Goal: Task Accomplishment & Management: Manage account settings

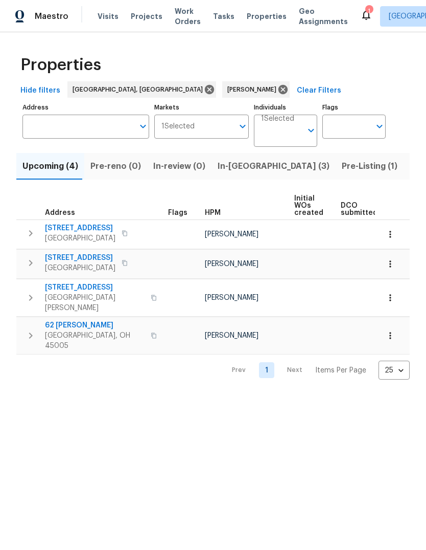
click at [342, 163] on span "Pre-Listing (1)" at bounding box center [370, 166] width 56 height 14
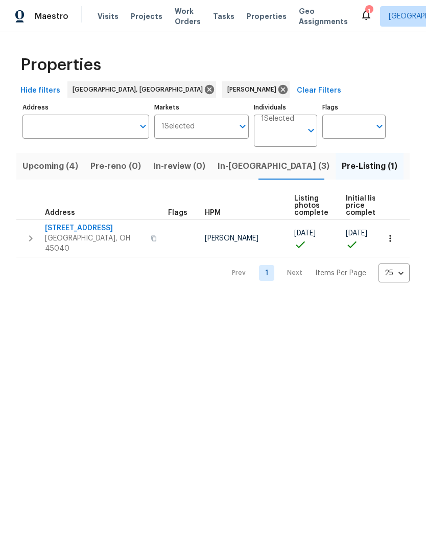
click at [148, 232] on button "button" at bounding box center [154, 238] width 12 height 25
click at [148, 238] on button "button" at bounding box center [154, 238] width 12 height 25
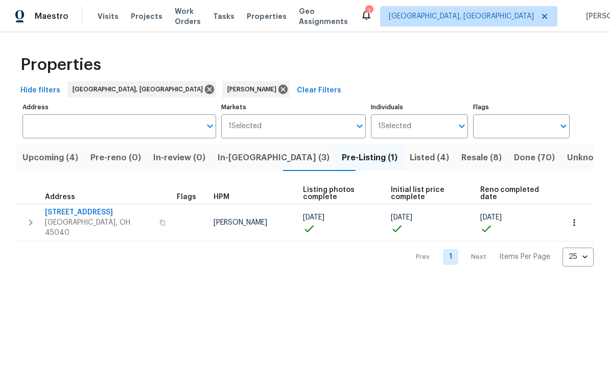
click at [92, 203] on th "Address" at bounding box center [94, 194] width 156 height 21
click at [84, 213] on span "[STREET_ADDRESS]" at bounding box center [99, 213] width 108 height 10
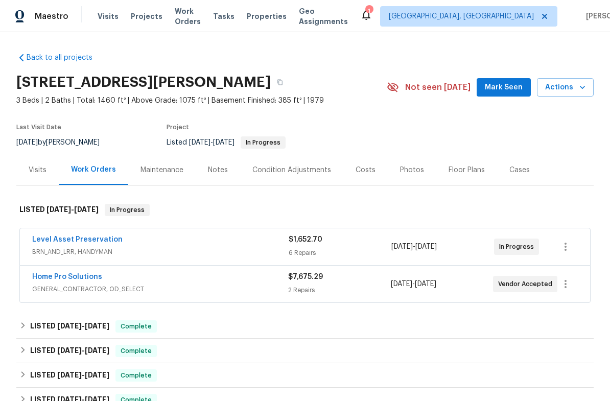
click at [92, 241] on link "Level Asset Preservation" at bounding box center [77, 239] width 90 height 7
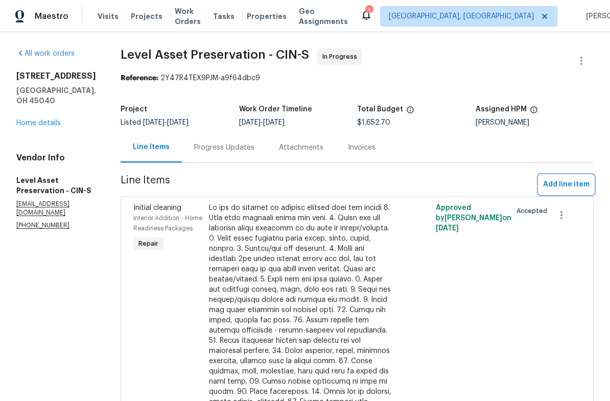
click at [561, 190] on span "Add line item" at bounding box center [566, 184] width 47 height 13
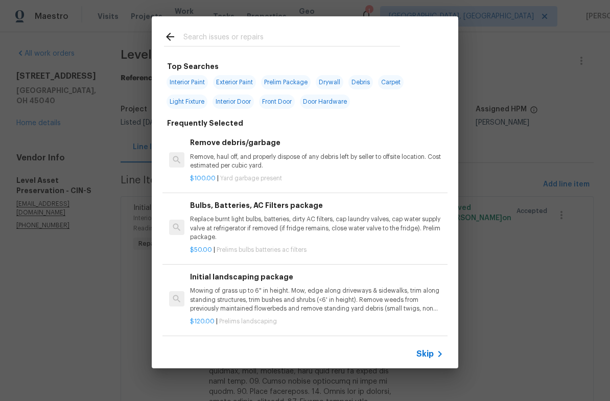
click at [327, 33] on input "text" at bounding box center [292, 38] width 217 height 15
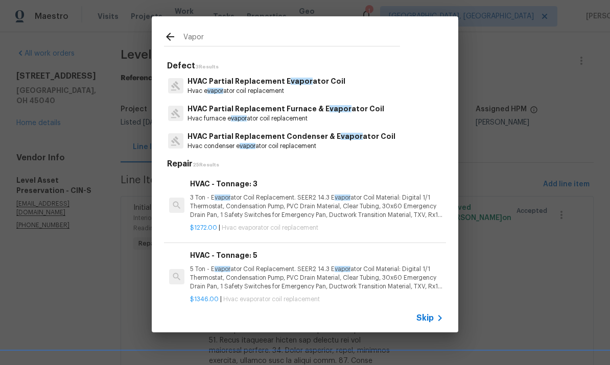
click at [387, 17] on div "Vapor" at bounding box center [282, 36] width 261 height 40
click at [365, 28] on div "Vapor" at bounding box center [282, 36] width 261 height 40
click at [234, 36] on input "Vapor" at bounding box center [292, 38] width 217 height 15
type input "V"
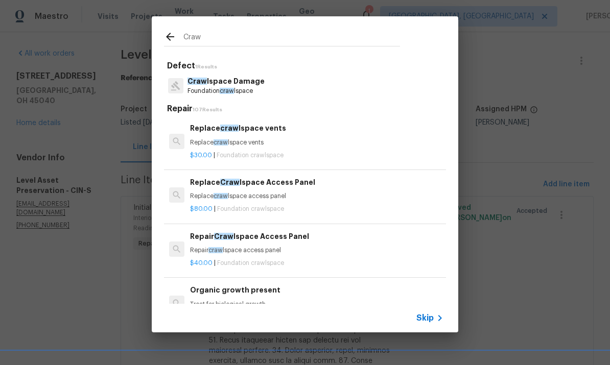
click at [269, 79] on div "Craw lspace Damage Foundation craw lspace" at bounding box center [305, 86] width 282 height 28
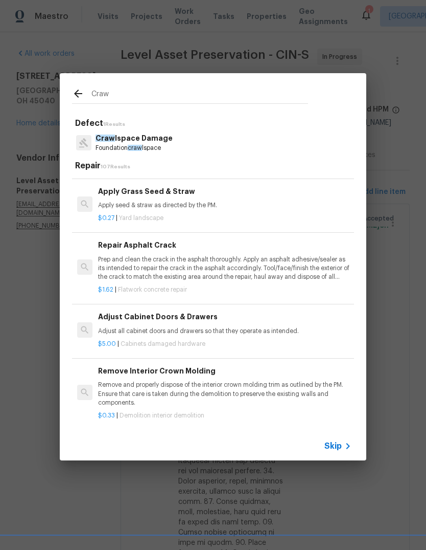
scroll to position [520, -1]
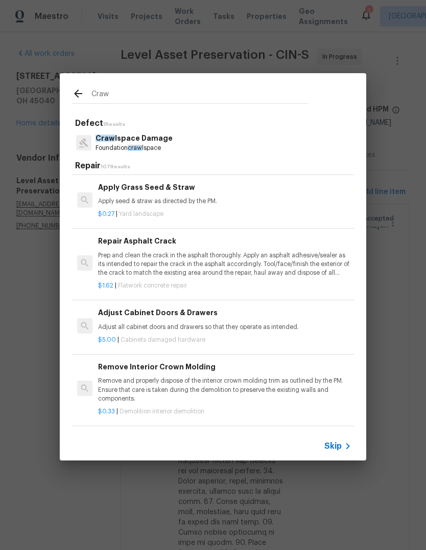
click at [290, 88] on input "Craw" at bounding box center [200, 95] width 217 height 15
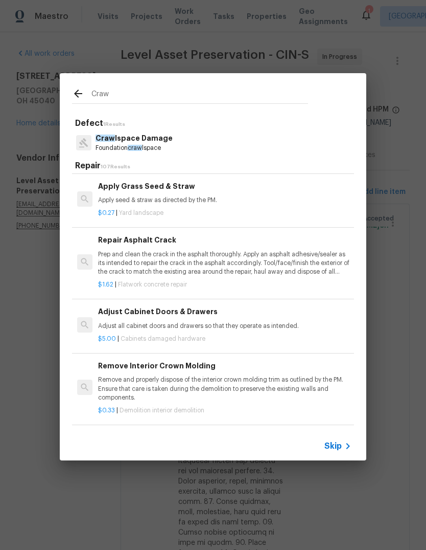
scroll to position [523, 0]
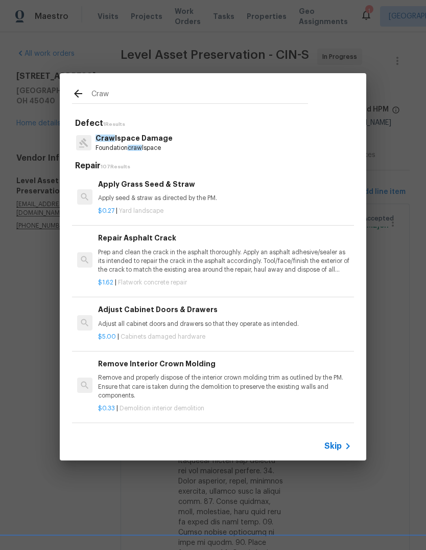
click at [280, 85] on div "Craw" at bounding box center [190, 93] width 261 height 40
click at [230, 100] on input "Craw" at bounding box center [200, 95] width 217 height 15
type input "C"
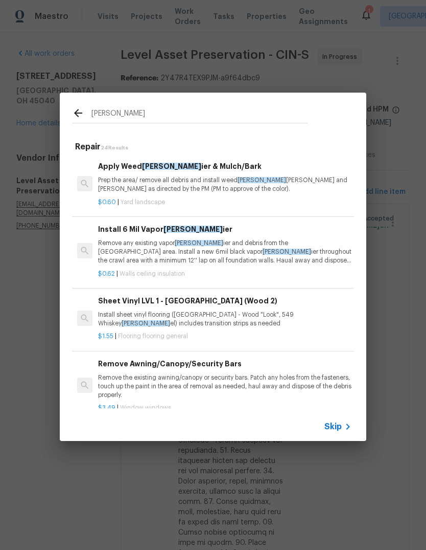
type input "Barri"
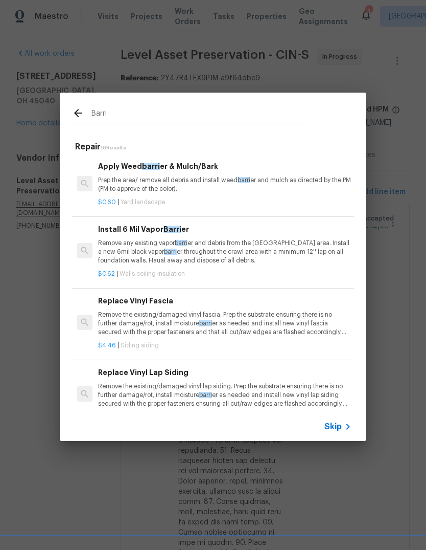
click at [217, 239] on p "Remove any existing vapor barri er and debris from the crawl area. Install a ne…" at bounding box center [225, 252] width 254 height 26
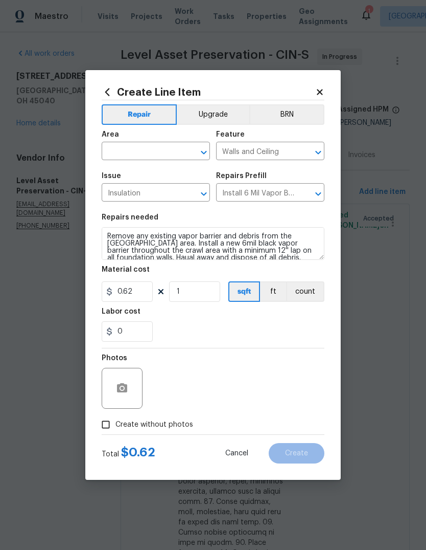
click at [166, 148] on input "text" at bounding box center [142, 152] width 80 height 16
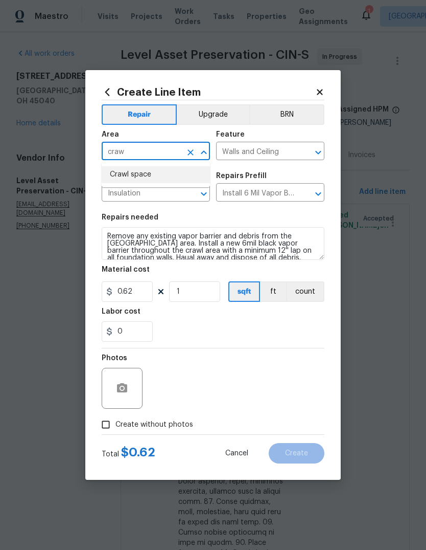
click at [163, 179] on li "Crawl space" at bounding box center [156, 174] width 108 height 17
type input "Crawl space"
click at [207, 290] on input "1" at bounding box center [194, 291] width 51 height 20
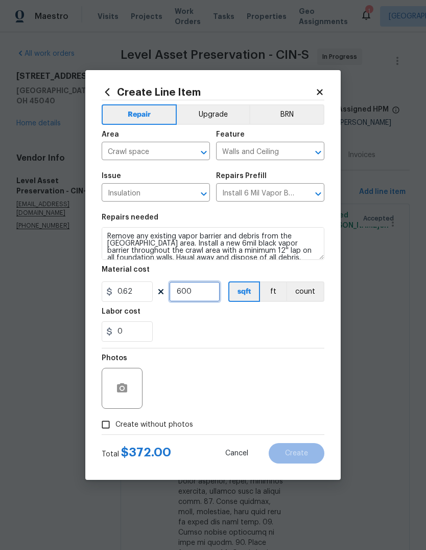
type input "600"
click at [292, 320] on div "Labor cost" at bounding box center [213, 314] width 223 height 13
click at [114, 401] on input "Create without photos" at bounding box center [105, 424] width 19 height 19
checkbox input "true"
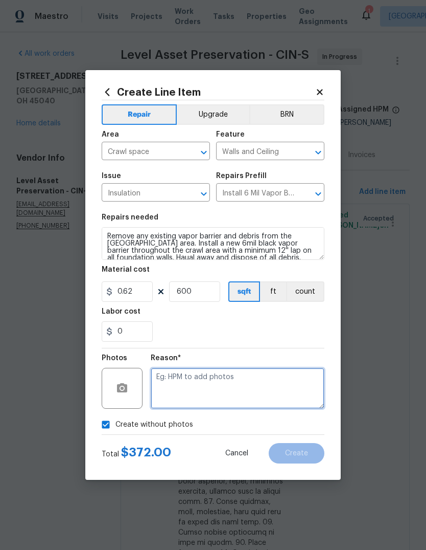
click at [249, 385] on textarea at bounding box center [238, 388] width 174 height 41
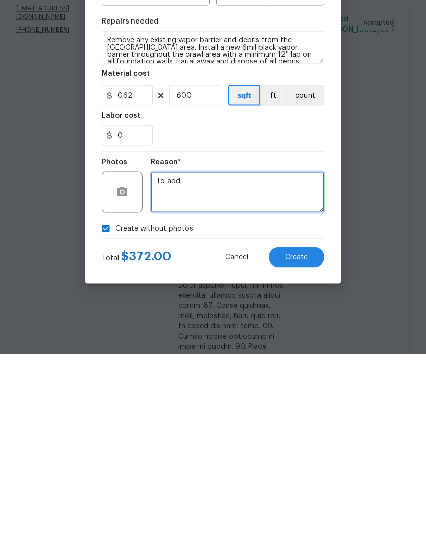
type textarea "To add"
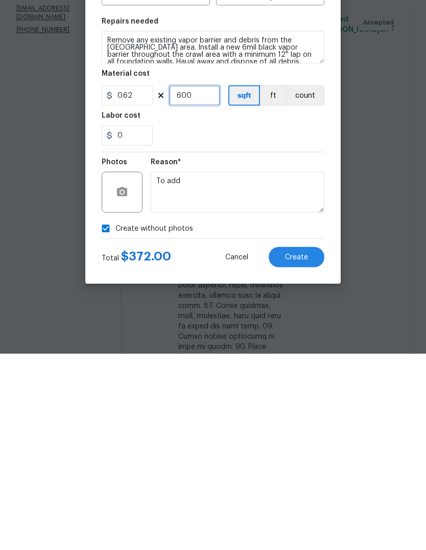
click at [207, 281] on input "600" at bounding box center [194, 291] width 51 height 20
type input "400"
click at [310, 401] on button "Create" at bounding box center [297, 453] width 56 height 20
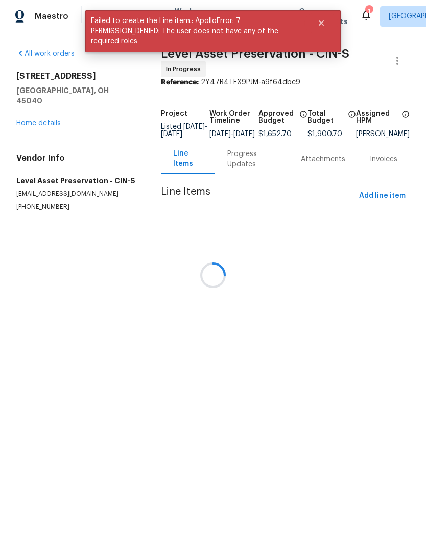
scroll to position [0, 0]
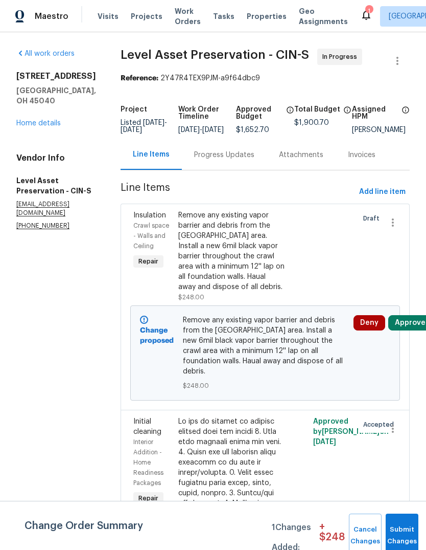
click at [245, 160] on div "Progress Updates" at bounding box center [224, 155] width 60 height 10
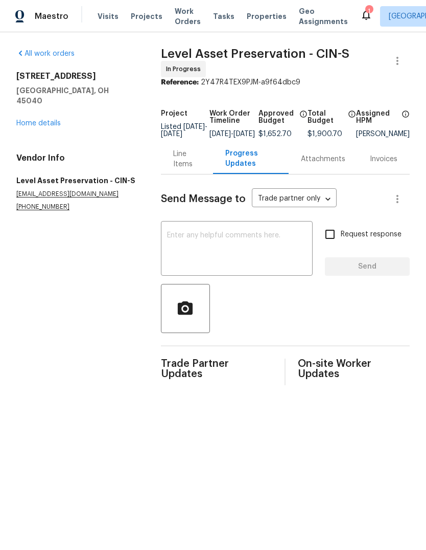
click at [332, 171] on div "Attachments" at bounding box center [323, 159] width 69 height 30
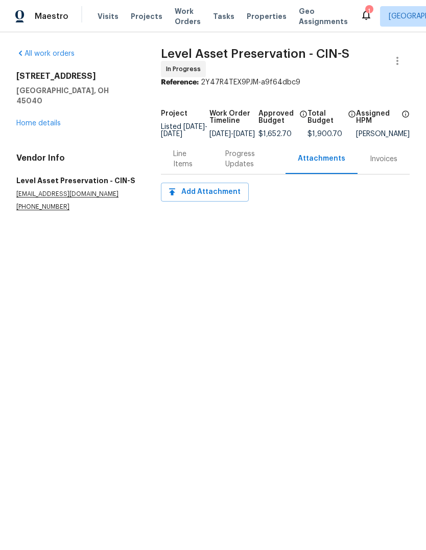
click at [184, 160] on div "Line Items" at bounding box center [187, 159] width 28 height 20
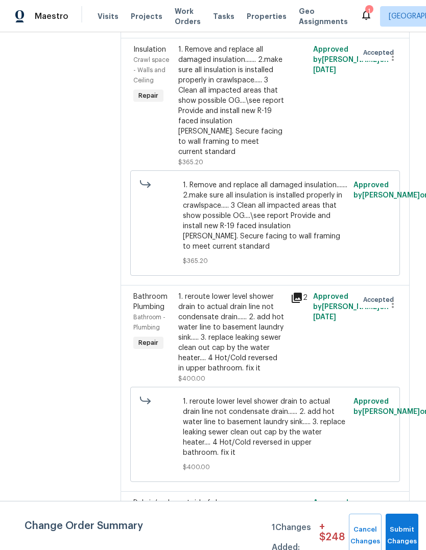
scroll to position [1657, 0]
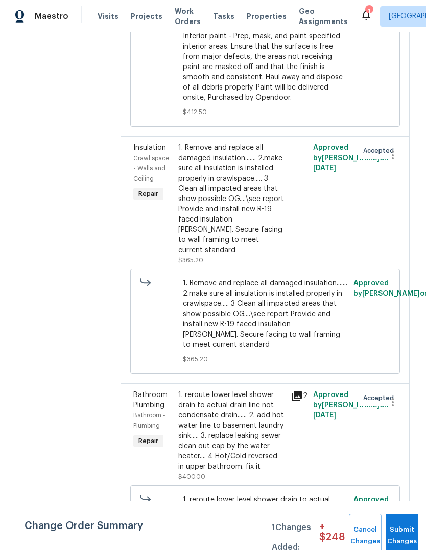
scroll to position [1564, 0]
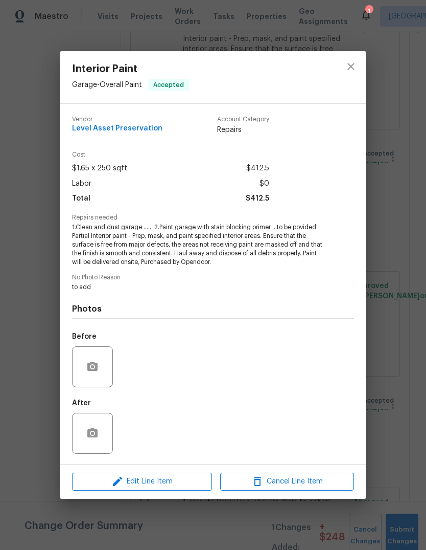
click at [180, 401] on div "Edit Line Item Cancel Line Item" at bounding box center [213, 481] width 307 height 34
click at [185, 401] on span "Edit Line Item" at bounding box center [142, 481] width 134 height 13
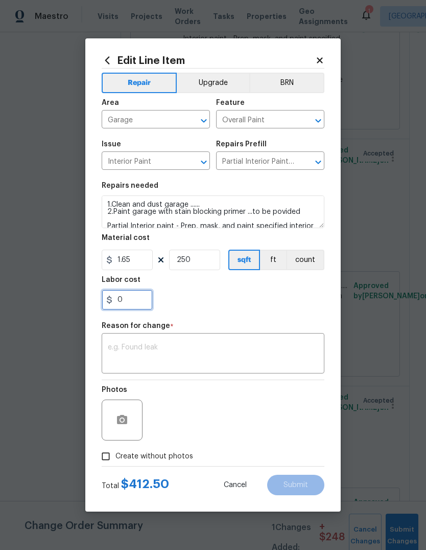
click at [150, 300] on input "0" at bounding box center [127, 299] width 51 height 20
type input "2"
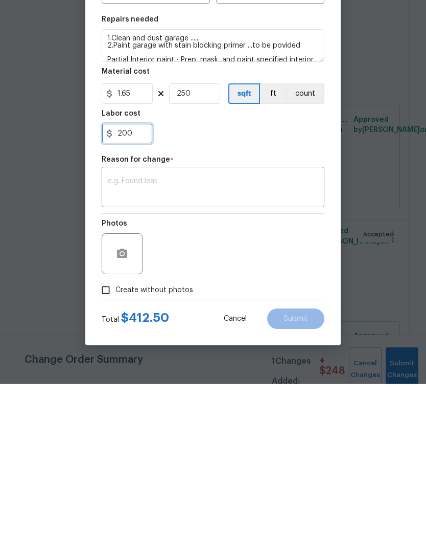
type input "200"
click at [268, 380] on div "Photos" at bounding box center [213, 413] width 223 height 66
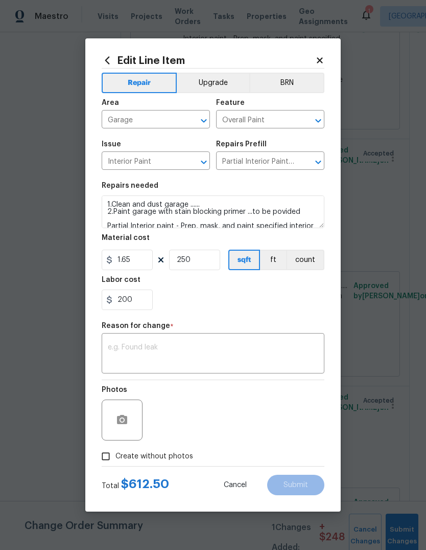
click at [238, 329] on div "Reason for change *" at bounding box center [213, 328] width 223 height 13
click at [187, 351] on textarea at bounding box center [213, 354] width 211 height 21
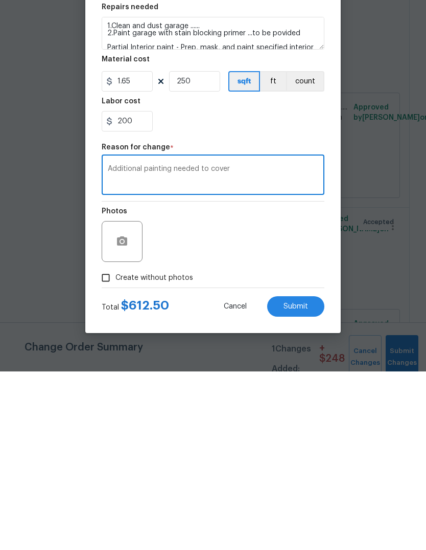
type textarea "Additional painting needed to cover"
click at [311, 401] on button "Submit" at bounding box center [295, 484] width 57 height 20
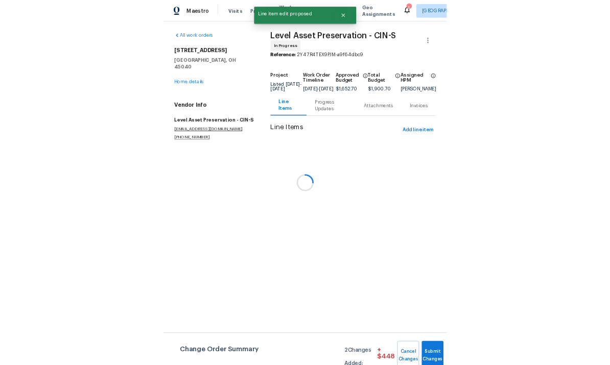
scroll to position [0, 0]
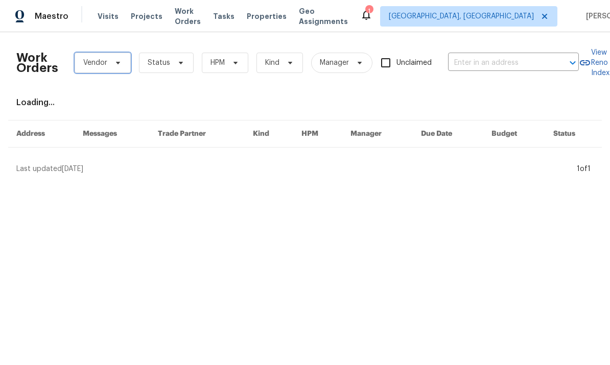
click at [114, 62] on icon at bounding box center [118, 63] width 8 height 8
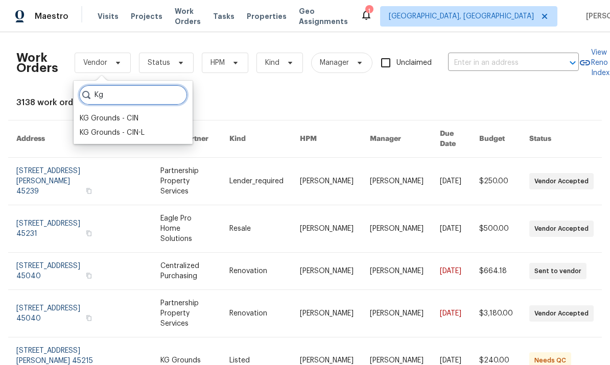
type input "Kg"
click at [144, 135] on div "KG Grounds - CIN-L" at bounding box center [112, 133] width 65 height 10
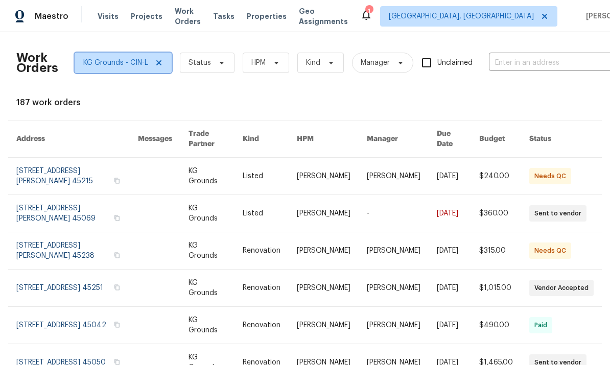
click at [161, 61] on icon at bounding box center [159, 63] width 8 height 8
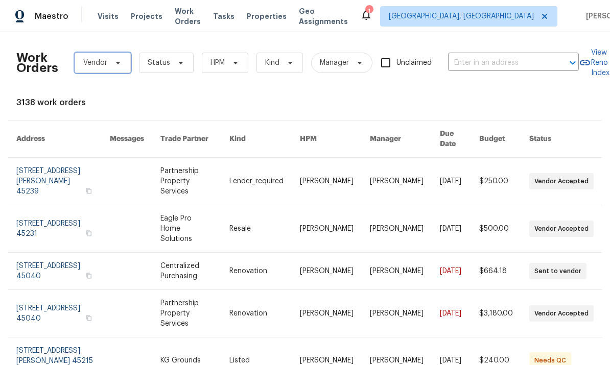
click at [124, 58] on span "Vendor" at bounding box center [103, 63] width 56 height 20
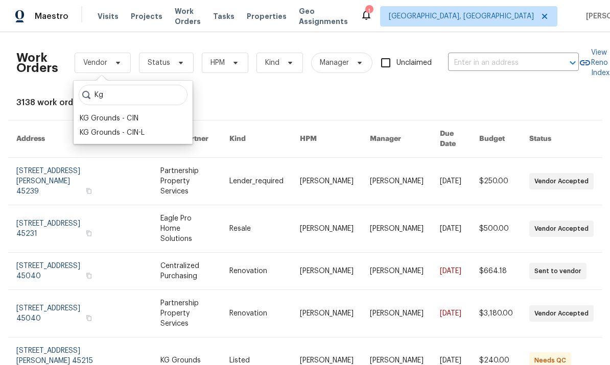
type input "Kg"
click at [134, 121] on div "KG Grounds - CIN" at bounding box center [109, 118] width 59 height 10
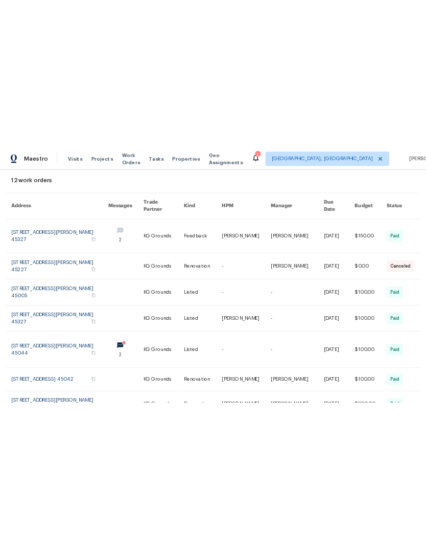
scroll to position [3, 1]
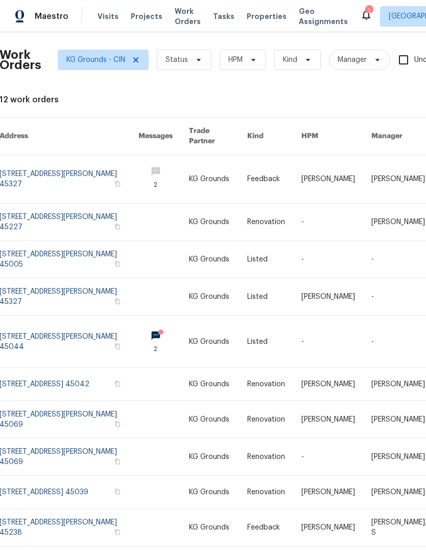
click at [92, 339] on link at bounding box center [68, 341] width 139 height 52
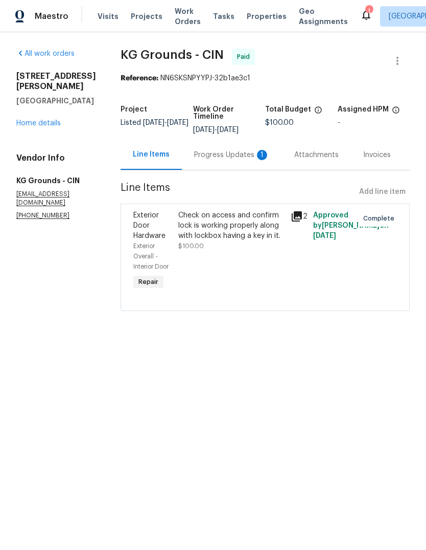
click at [244, 153] on div "Progress Updates 1" at bounding box center [232, 155] width 76 height 10
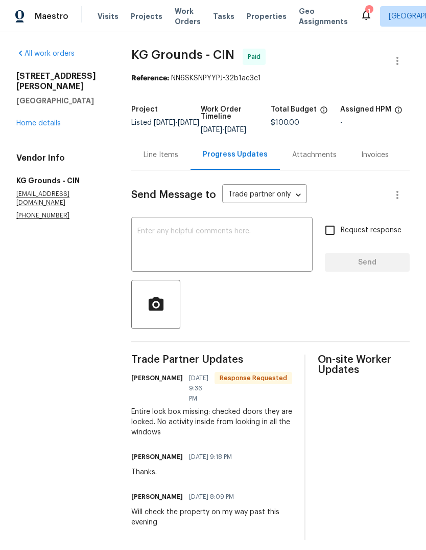
click at [256, 251] on textarea at bounding box center [222, 245] width 169 height 36
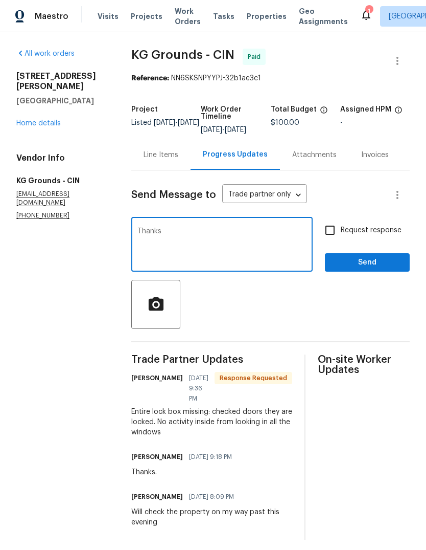
type textarea "Thanks"
click at [376, 265] on span "Send" at bounding box center [367, 262] width 68 height 13
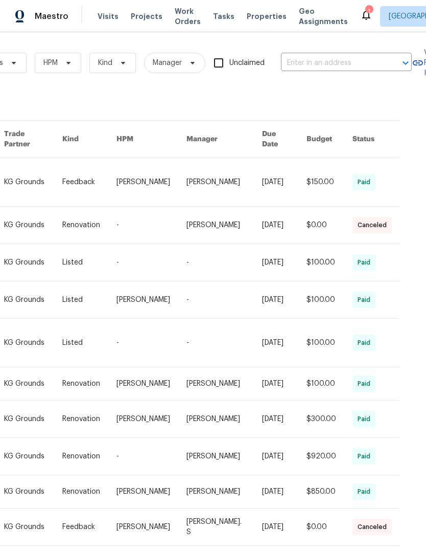
scroll to position [0, 199]
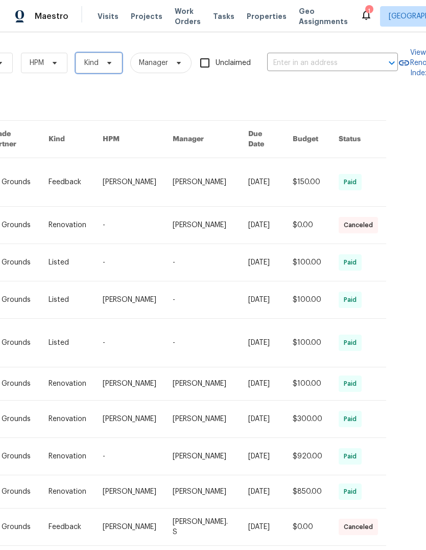
click at [120, 54] on span "Kind" at bounding box center [99, 63] width 47 height 20
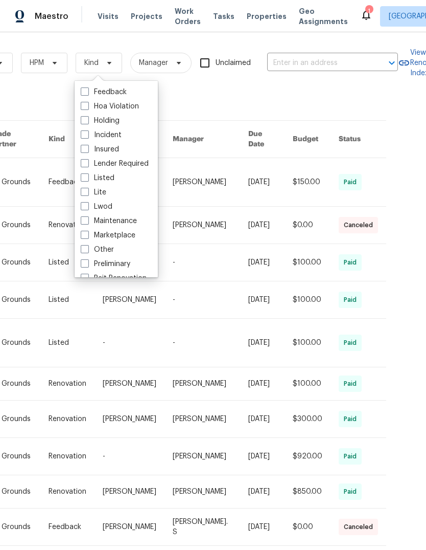
click at [185, 98] on div "12 work orders" at bounding box center [90, 103] width 578 height 10
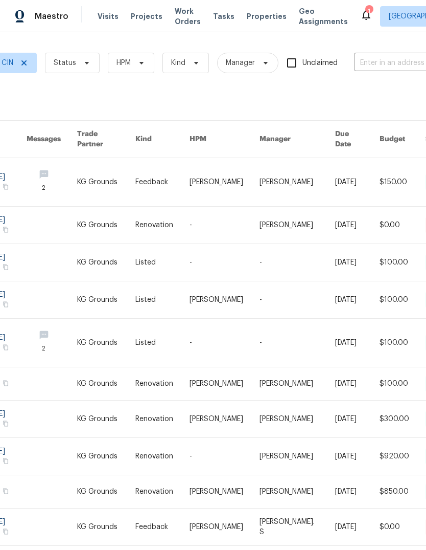
scroll to position [0, 113]
click at [76, 53] on span "Status" at bounding box center [71, 63] width 55 height 20
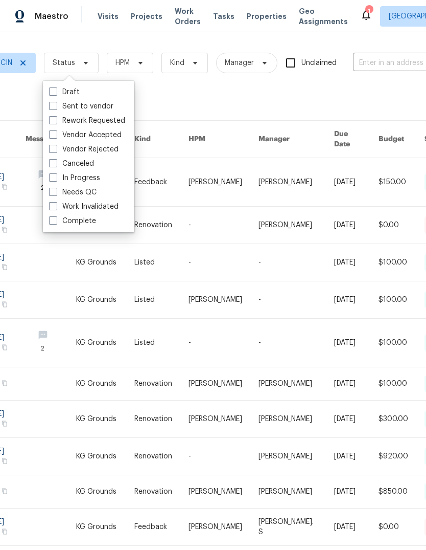
click at [91, 187] on label "Needs QC" at bounding box center [73, 192] width 48 height 10
click at [56, 187] on input "Needs QC" at bounding box center [52, 190] width 7 height 7
checkbox input "true"
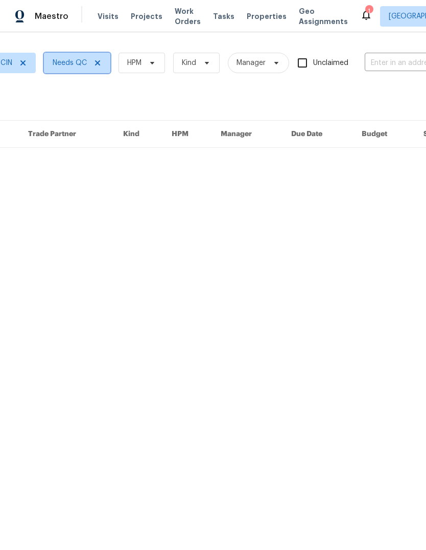
click at [94, 65] on icon at bounding box center [98, 63] width 8 height 8
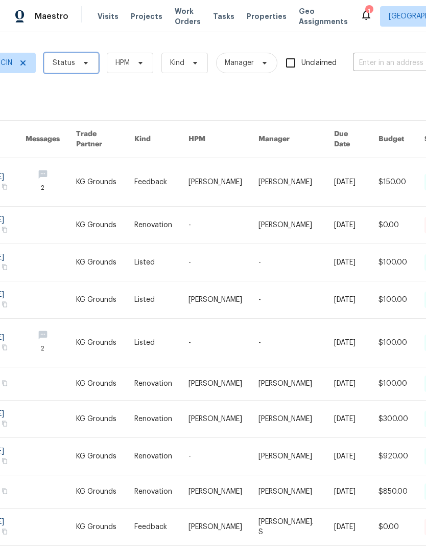
click at [86, 60] on icon at bounding box center [86, 63] width 8 height 8
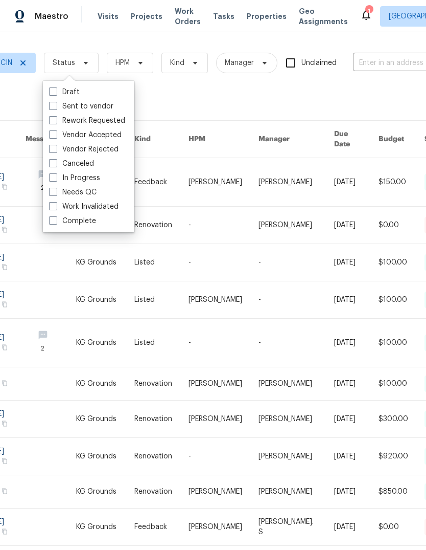
click at [90, 182] on label "In Progress" at bounding box center [74, 178] width 51 height 10
click at [56, 179] on input "In Progress" at bounding box center [52, 176] width 7 height 7
checkbox input "true"
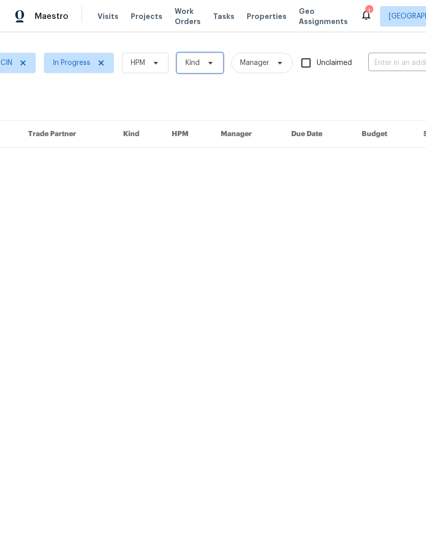
click at [211, 73] on span "Kind" at bounding box center [200, 63] width 47 height 20
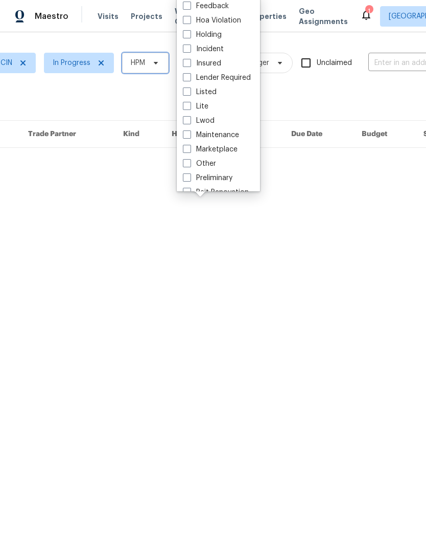
click at [149, 65] on span at bounding box center [154, 63] width 11 height 8
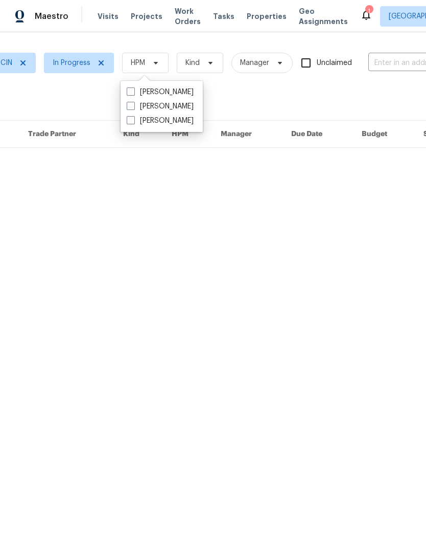
click at [165, 122] on label "[PERSON_NAME]" at bounding box center [160, 121] width 67 height 10
click at [133, 122] on input "[PERSON_NAME]" at bounding box center [130, 119] width 7 height 7
checkbox input "true"
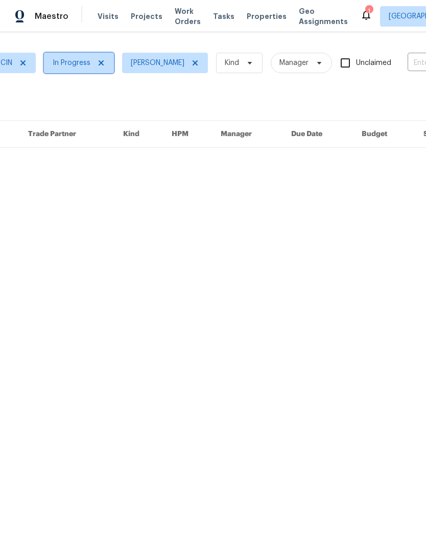
click at [99, 62] on icon at bounding box center [101, 62] width 5 height 5
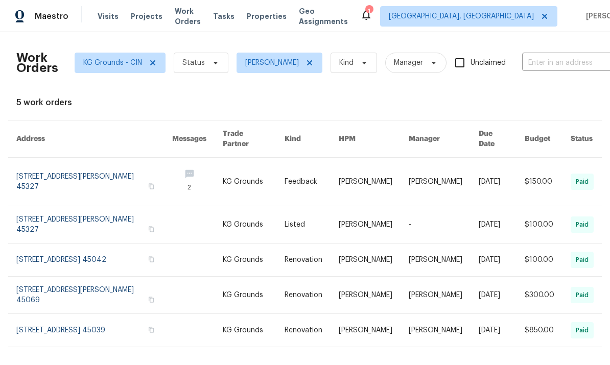
click at [121, 222] on link at bounding box center [94, 225] width 156 height 37
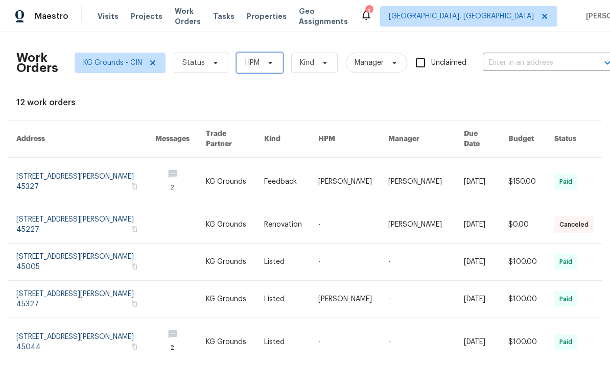
click at [269, 60] on icon at bounding box center [270, 63] width 8 height 8
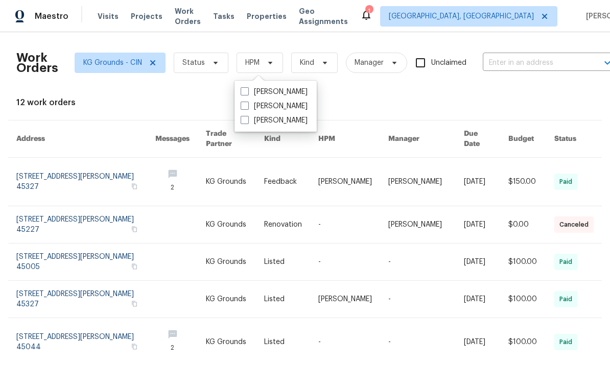
click at [291, 125] on label "[PERSON_NAME]" at bounding box center [274, 121] width 67 height 10
click at [247, 122] on input "[PERSON_NAME]" at bounding box center [244, 119] width 7 height 7
checkbox input "true"
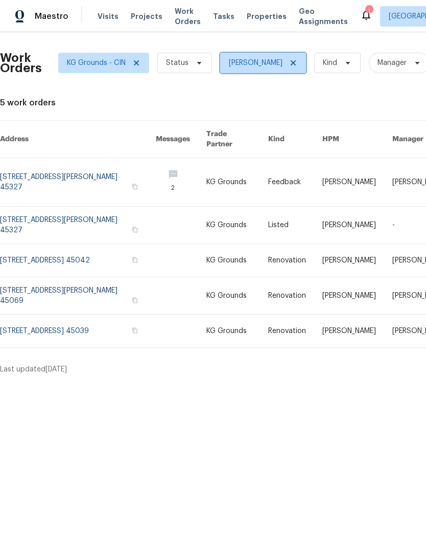
click at [289, 65] on icon at bounding box center [293, 63] width 8 height 8
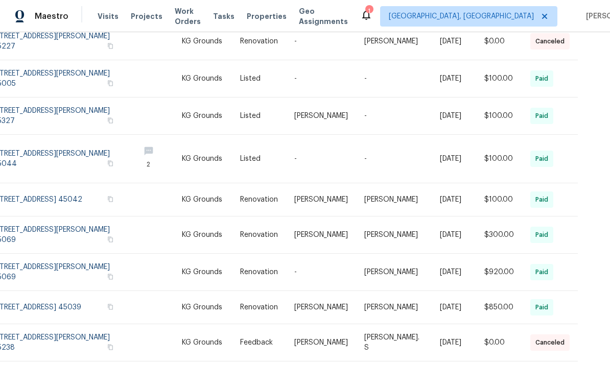
scroll to position [38, 0]
click at [570, 349] on div "Work Orders KG Grounds - CIN Status HPM Kind Manager Unclaimed ​ View Reno Inde…" at bounding box center [305, 198] width 610 height 333
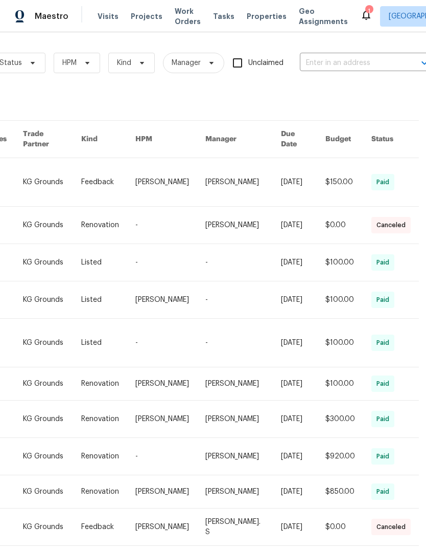
scroll to position [0, 167]
click at [238, 52] on input "Unclaimed" at bounding box center [236, 62] width 21 height 21
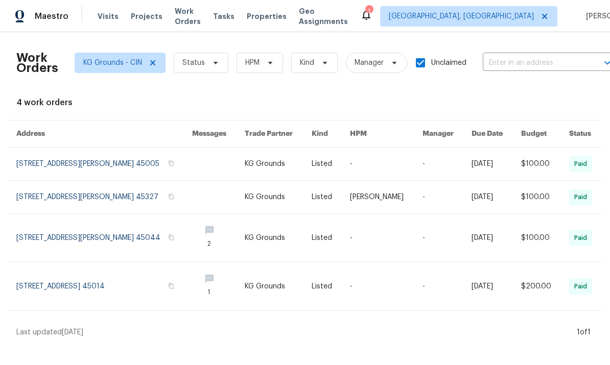
scroll to position [0, 0]
click at [424, 66] on input "Unclaimed" at bounding box center [420, 62] width 21 height 21
checkbox input "false"
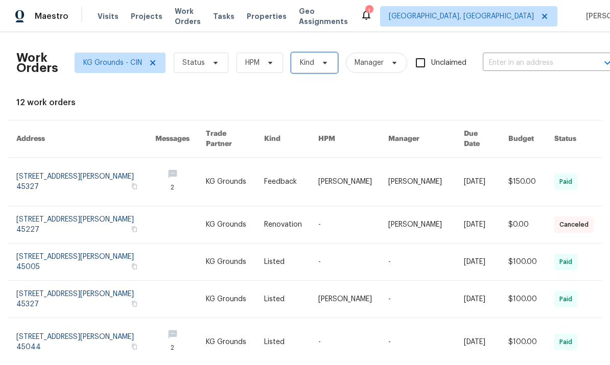
click at [319, 67] on span "Kind" at bounding box center [314, 63] width 47 height 20
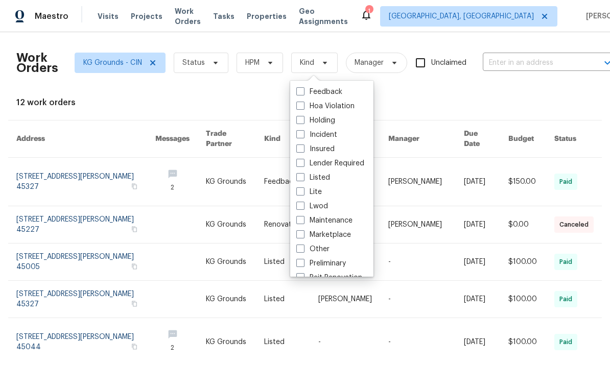
click at [328, 179] on label "Listed" at bounding box center [313, 178] width 34 height 10
click at [303, 179] on input "Listed" at bounding box center [299, 176] width 7 height 7
checkbox input "true"
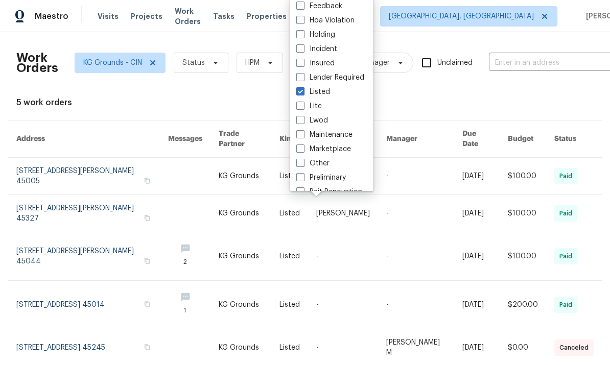
click at [526, 95] on div "Work Orders KG Grounds - CIN Status HPM Listed Manager Unclaimed ​ View Reno In…" at bounding box center [305, 216] width 578 height 353
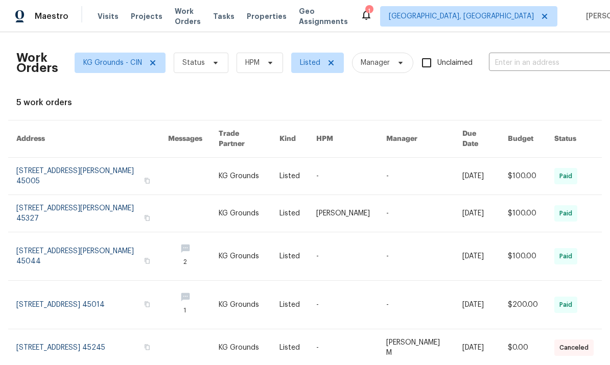
scroll to position [14, 0]
